Goal: Task Accomplishment & Management: Manage account settings

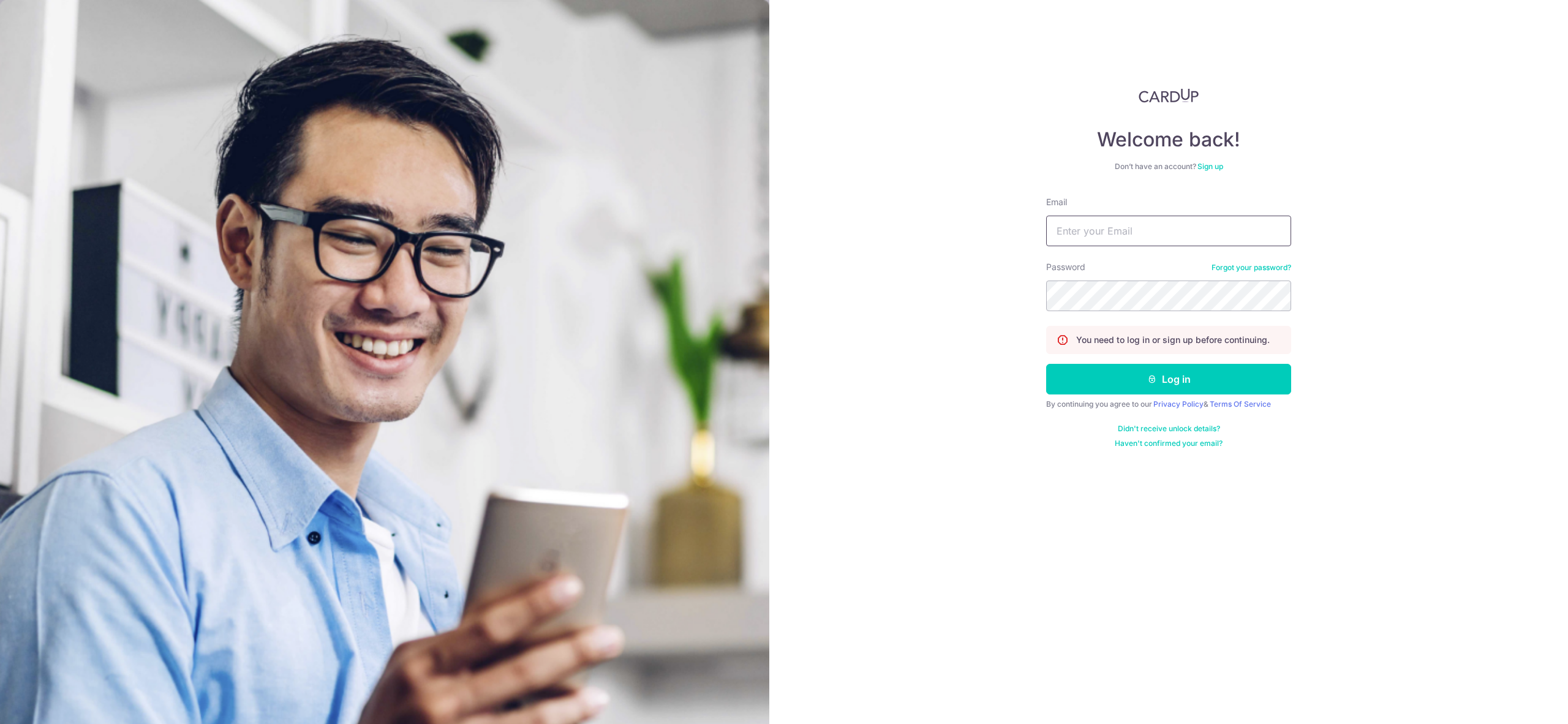
drag, startPoint x: 1192, startPoint y: 221, endPoint x: 1197, endPoint y: 225, distance: 6.4
click at [1193, 223] on input "Email" at bounding box center [1168, 231] width 245 height 30
click at [1142, 233] on input "Email" at bounding box center [1168, 231] width 245 height 30
paste input "[EMAIL_ADDRESS][DOMAIN_NAME]"
type input "[EMAIL_ADDRESS][DOMAIN_NAME]"
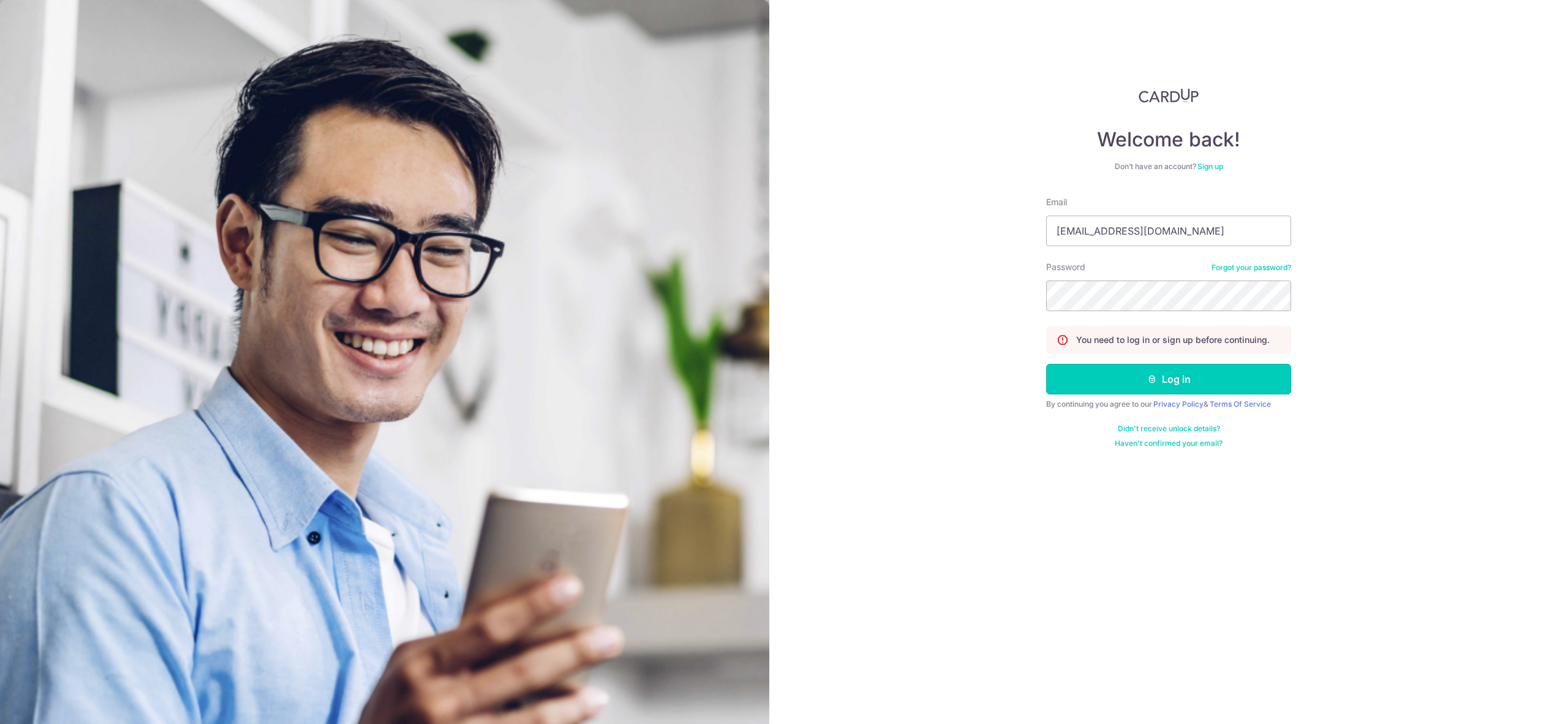
click at [1117, 375] on button "Log in" at bounding box center [1168, 378] width 245 height 30
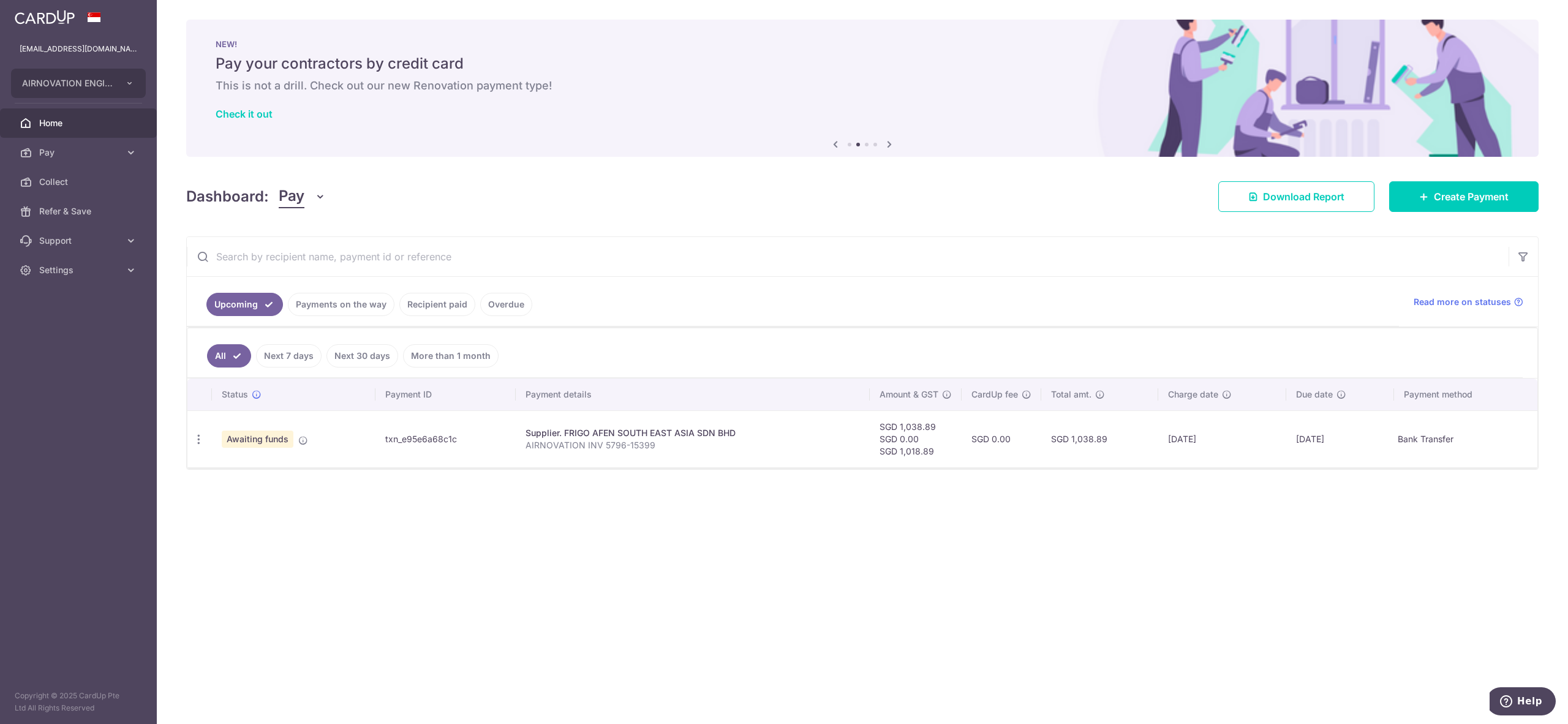
click at [1074, 219] on div "× Pause Schedule Pause all future payments in this series Pause just this one p…" at bounding box center [863, 362] width 1412 height 724
drag, startPoint x: 378, startPoint y: 444, endPoint x: 465, endPoint y: 442, distance: 87.0
click at [465, 442] on td "txn_e95e6a68c1c" at bounding box center [446, 439] width 141 height 57
copy td "txn_e95e6a68c1c"
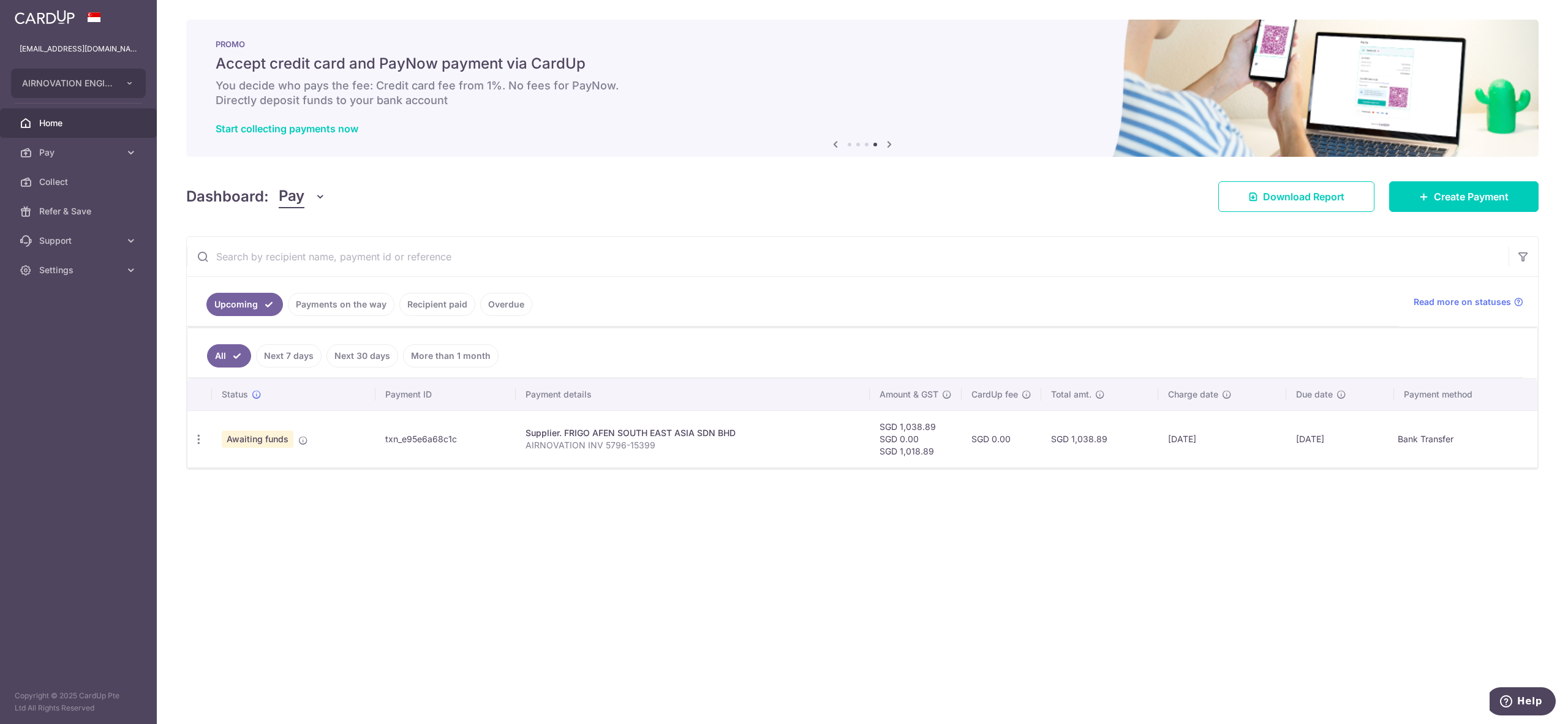
drag, startPoint x: 783, startPoint y: 381, endPoint x: 672, endPoint y: 344, distance: 117.0
click at [778, 378] on div "All Next 7 days Next 30 days More than 1 month Status Payment ID Payment detail…" at bounding box center [863, 398] width 1352 height 142
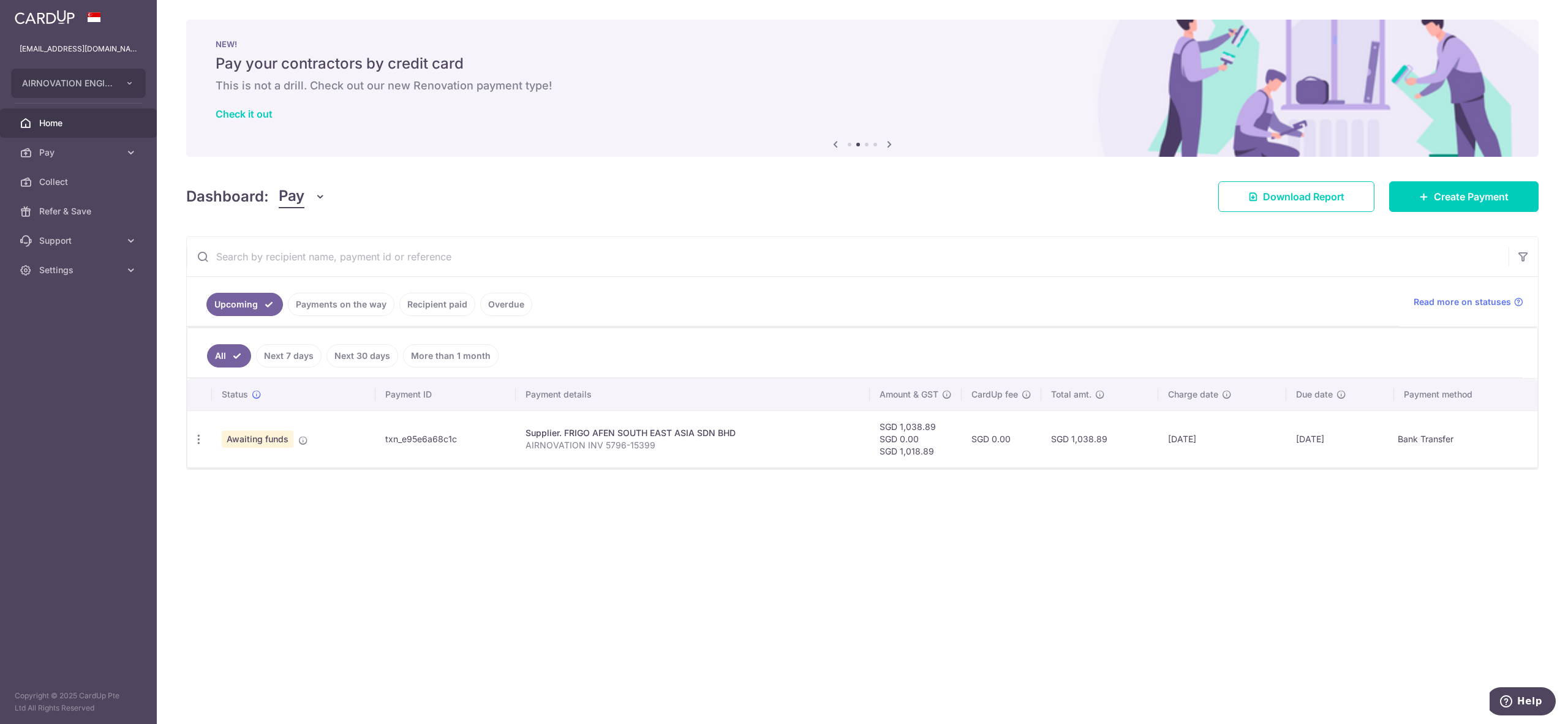
click at [201, 444] on icon "button" at bounding box center [198, 439] width 13 height 13
click at [260, 480] on span "How to fund" at bounding box center [264, 473] width 84 height 15
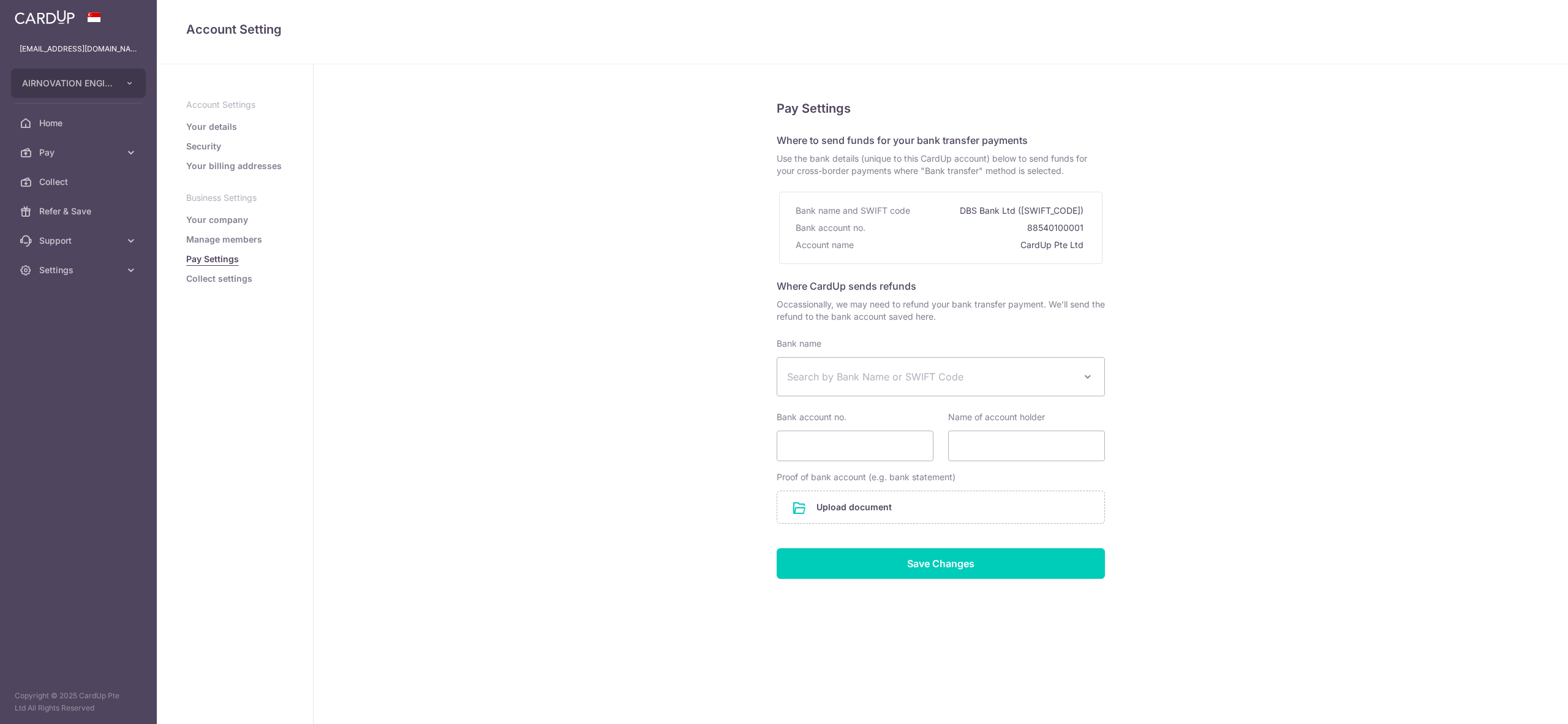
select select
drag, startPoint x: 1503, startPoint y: 270, endPoint x: 1128, endPoint y: 291, distance: 375.6
click at [1498, 273] on div "Pay Settings Where to send funds for your bank transfer payments Use the bank d…" at bounding box center [941, 394] width 1254 height 659
drag, startPoint x: 1020, startPoint y: 235, endPoint x: 1093, endPoint y: 233, distance: 73.0
click at [1093, 233] on div "Bank name and SWIFT code DBS Bank Ltd (DBSSSGSG) Bank account no. 88540100001 A…" at bounding box center [941, 227] width 324 height 72
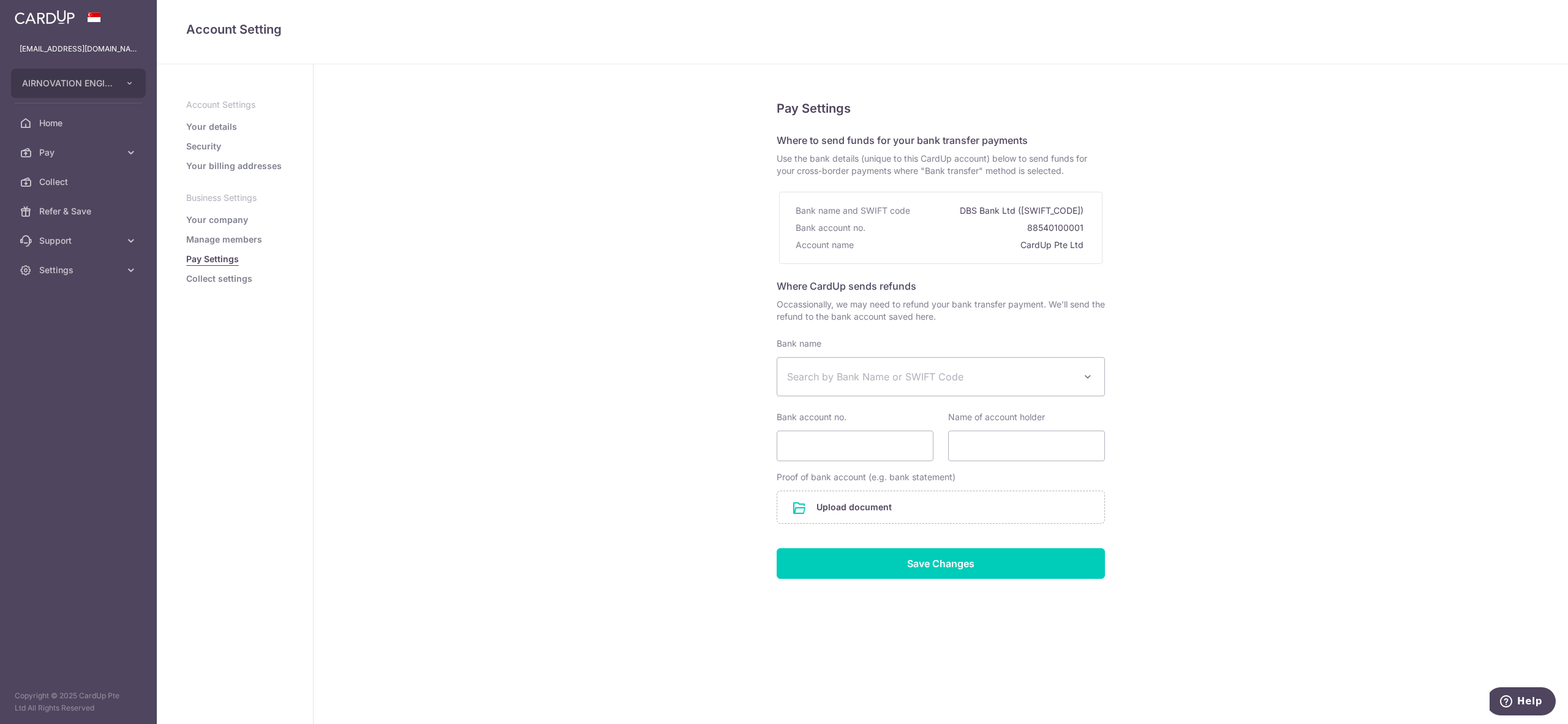
copy div "88540100001"
click at [1336, 338] on div "Pay Settings Where to send funds for your bank transfer payments Use the bank d…" at bounding box center [941, 394] width 1254 height 659
drag, startPoint x: 1017, startPoint y: 213, endPoint x: 1088, endPoint y: 209, distance: 71.1
click at [1088, 209] on div "Bank name and SWIFT code DBS Bank Ltd (DBSSSGSG) Bank account no. 88540100001 A…" at bounding box center [941, 228] width 303 height 51
copy div "DBS Bank Ltd (DBSSSGSG)"
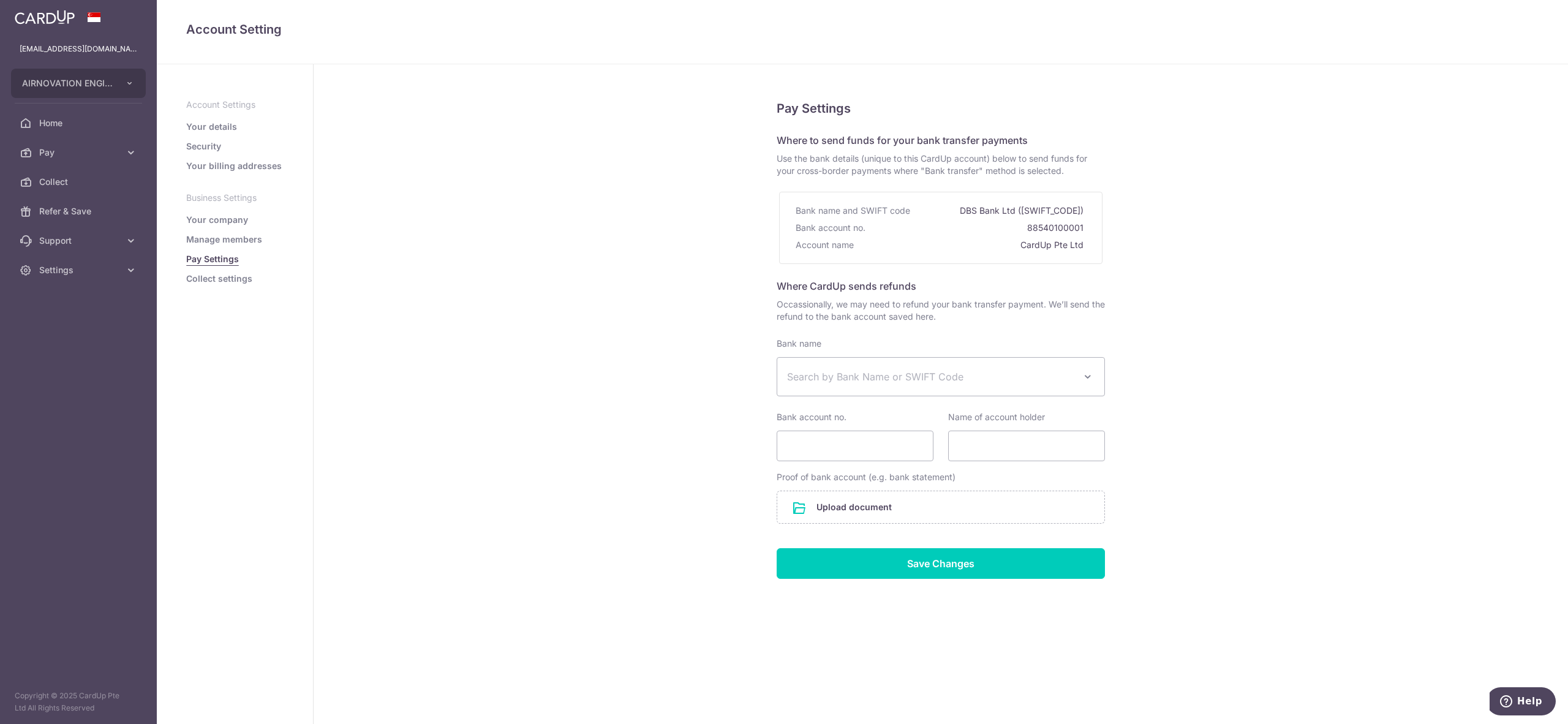
click at [1255, 294] on div "Pay Settings Where to send funds for your bank transfer payments Use the bank d…" at bounding box center [941, 394] width 1254 height 659
drag, startPoint x: 1022, startPoint y: 245, endPoint x: 1095, endPoint y: 245, distance: 73.0
click at [1095, 245] on div "Bank name and SWIFT code DBS Bank Ltd (DBSSSGSG) Bank account no. 88540100001 A…" at bounding box center [941, 227] width 324 height 72
copy div "CardUp Pte Ltd"
click at [1294, 376] on div "Pay Settings Where to send funds for your bank transfer payments Use the bank d…" at bounding box center [941, 394] width 1254 height 659
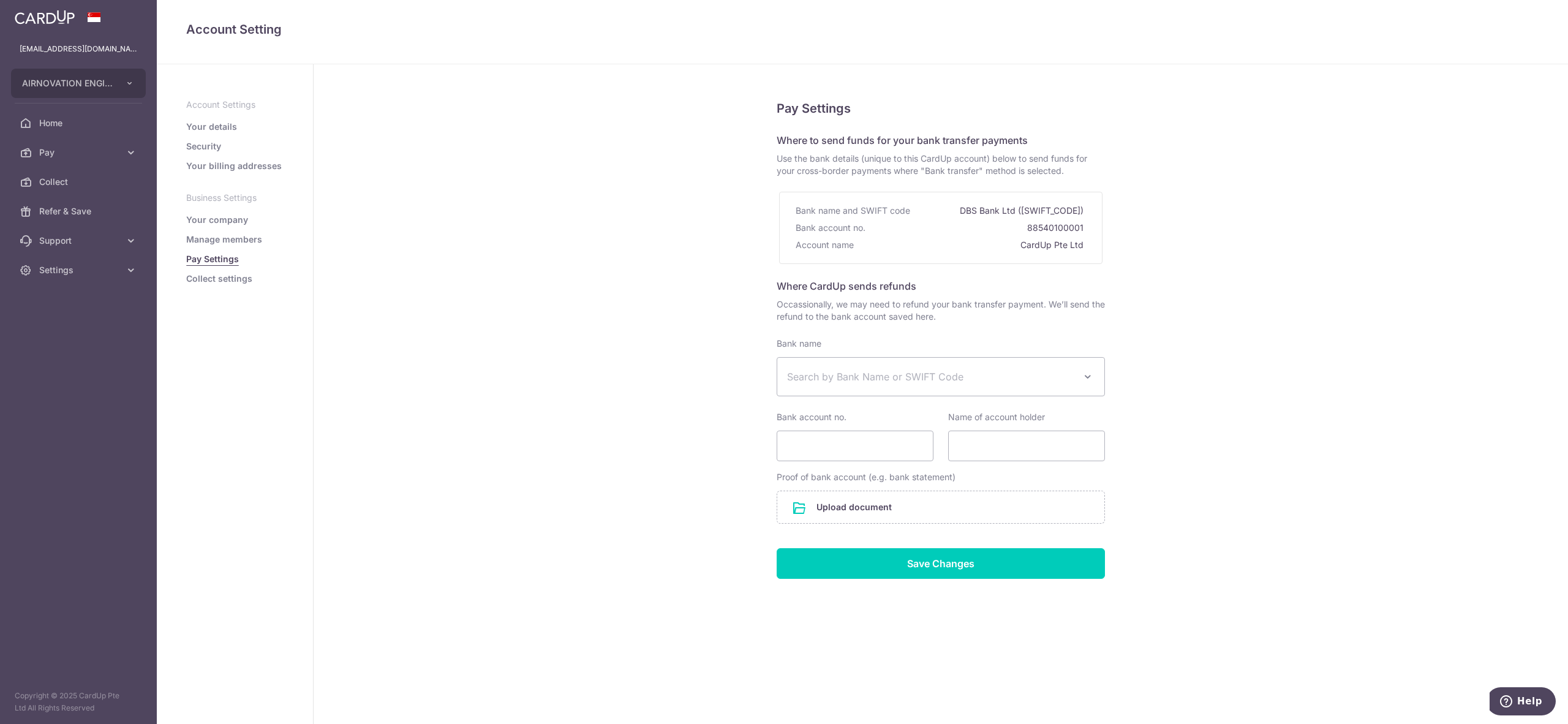
drag, startPoint x: 82, startPoint y: 57, endPoint x: 90, endPoint y: 67, distance: 12.8
click at [82, 57] on div "[EMAIL_ADDRESS][DOMAIN_NAME]" at bounding box center [78, 49] width 157 height 30
click at [111, 82] on span "AIRNOVATION ENGINEERING PTE. LTD." at bounding box center [67, 83] width 90 height 12
click at [86, 150] on link "AIRNOVATION ENGINEERING PTE. LTD." at bounding box center [81, 148] width 140 height 22
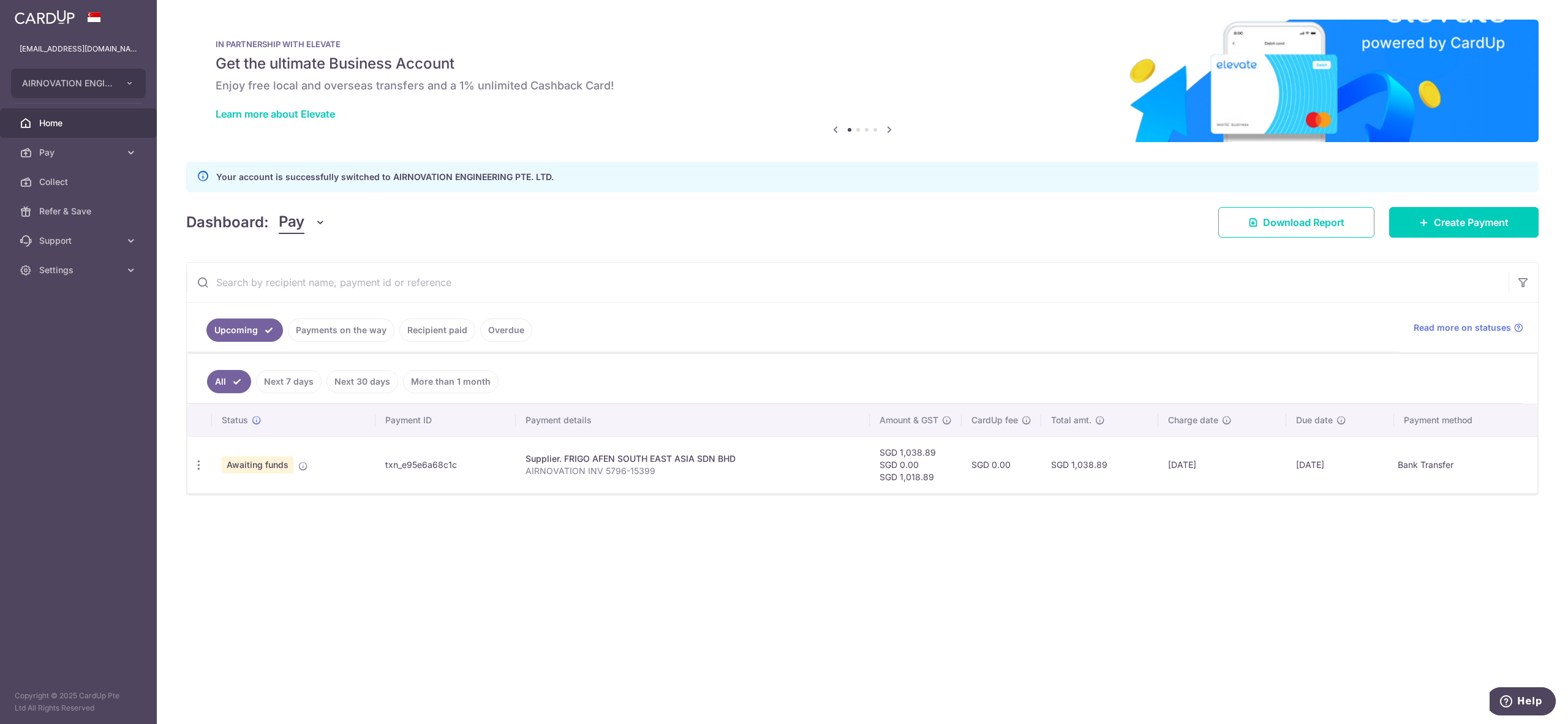
click at [88, 273] on span "Settings" at bounding box center [80, 270] width 81 height 12
drag, startPoint x: 93, startPoint y: 338, endPoint x: 125, endPoint y: 337, distance: 32.0
click at [93, 337] on link "Logout" at bounding box center [78, 329] width 157 height 30
